Goal: Find specific page/section: Find specific page/section

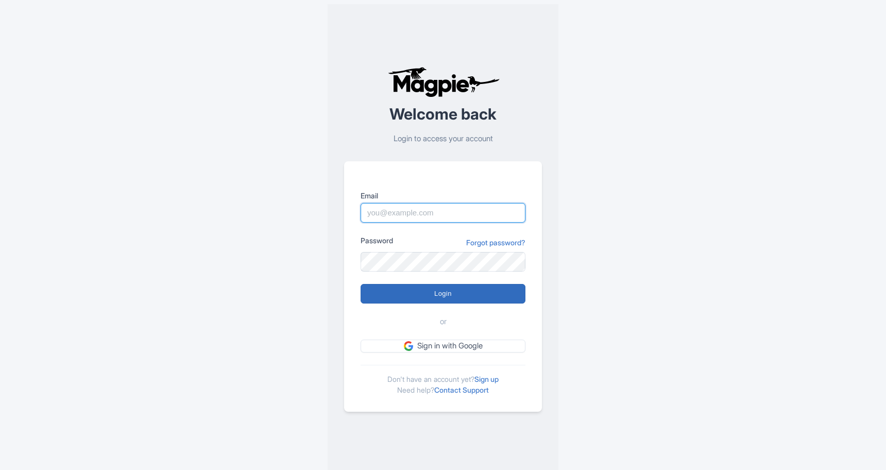
type input "marko@maxtour.co"
click at [446, 292] on input "Login" at bounding box center [443, 294] width 165 height 20
type input "Logging in..."
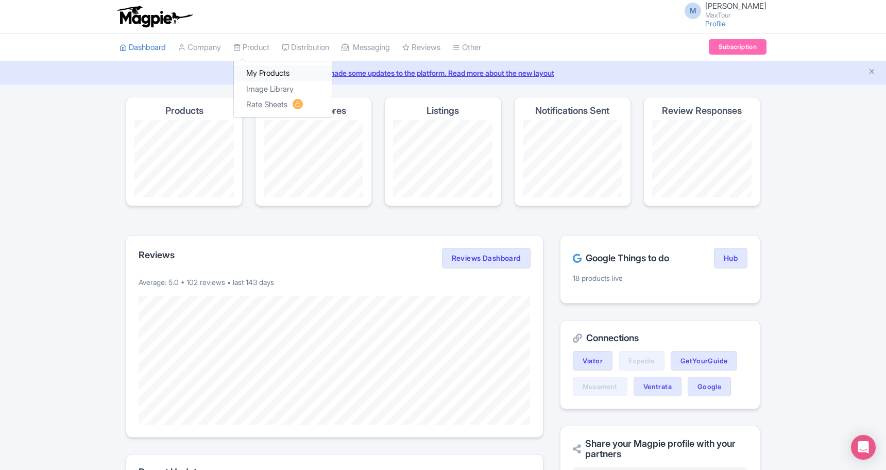
drag, startPoint x: 266, startPoint y: 69, endPoint x: 278, endPoint y: 77, distance: 14.6
click at [266, 70] on link "My Products" at bounding box center [283, 73] width 98 height 16
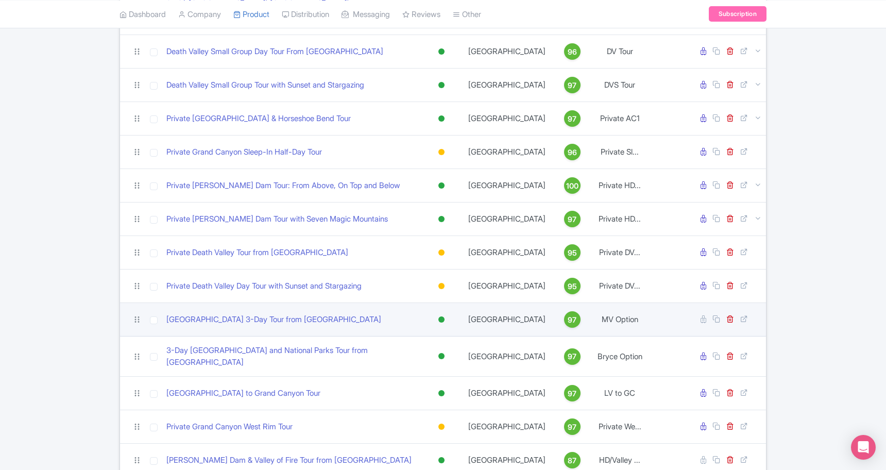
scroll to position [403, 0]
